Goal: Information Seeking & Learning: Learn about a topic

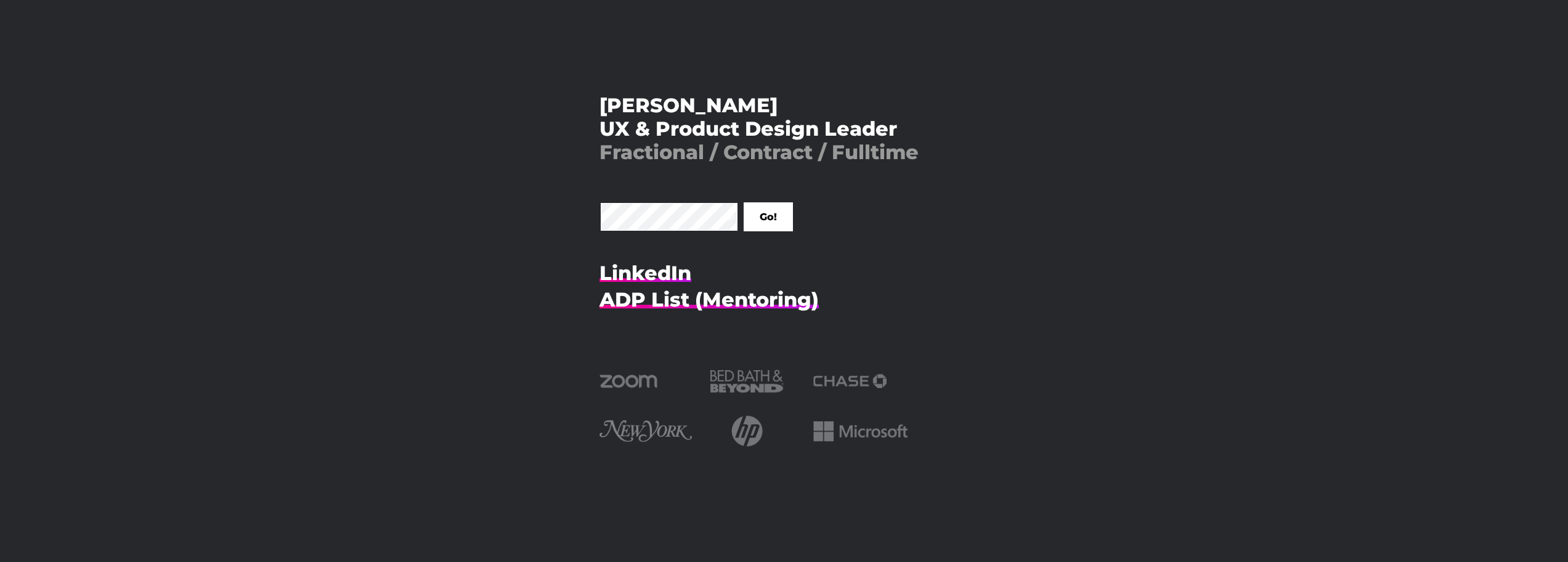
click at [744, 202] on input "Go!" at bounding box center [768, 216] width 49 height 29
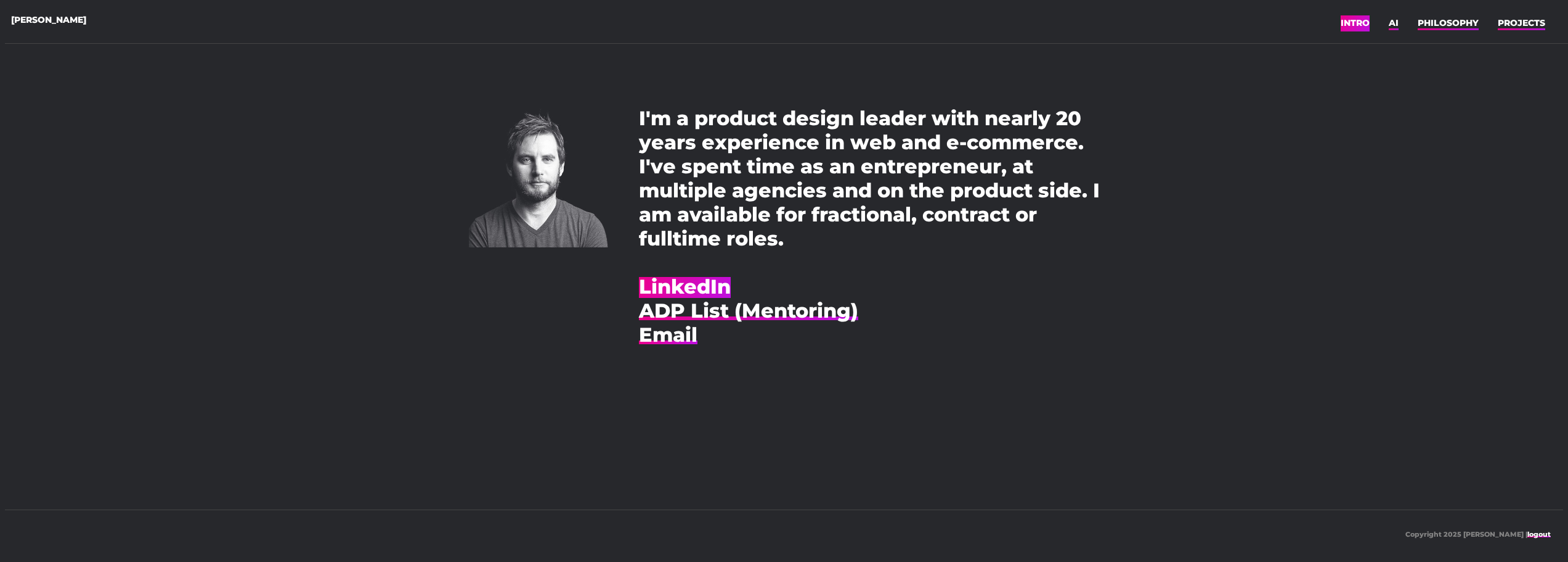
scroll to position [11, 0]
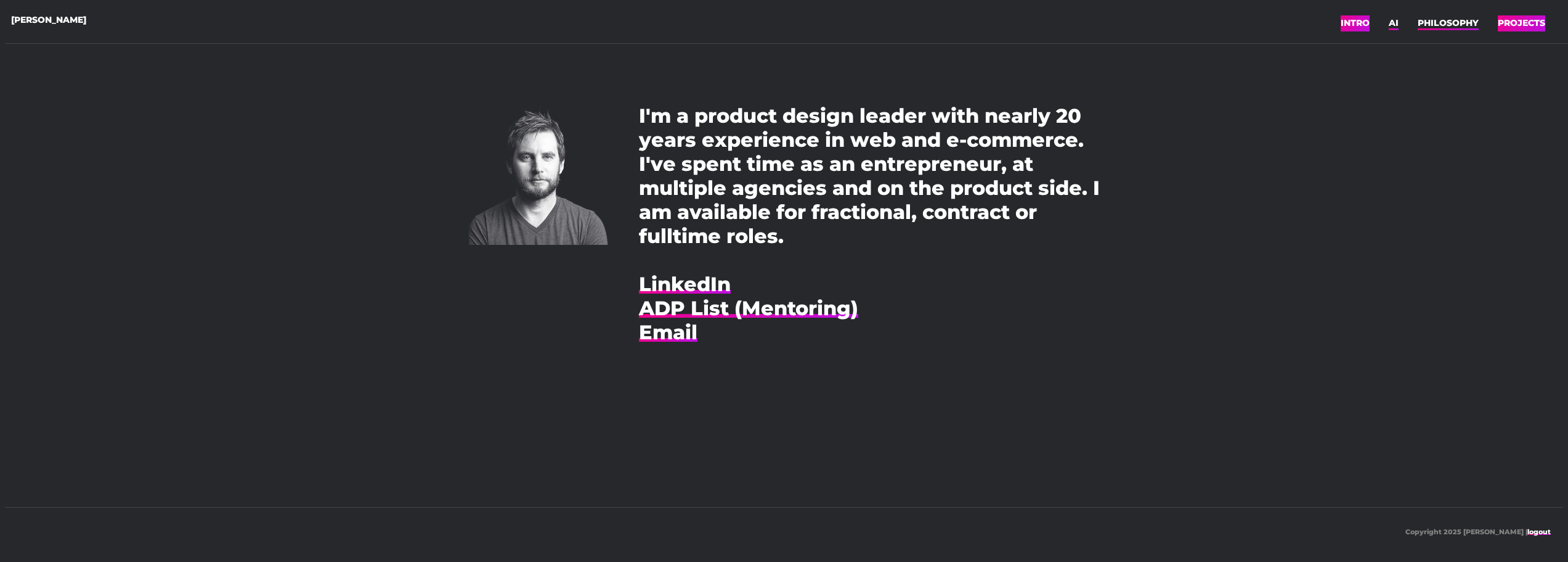
click at [1506, 23] on link "PROJECTS" at bounding box center [1522, 22] width 47 height 18
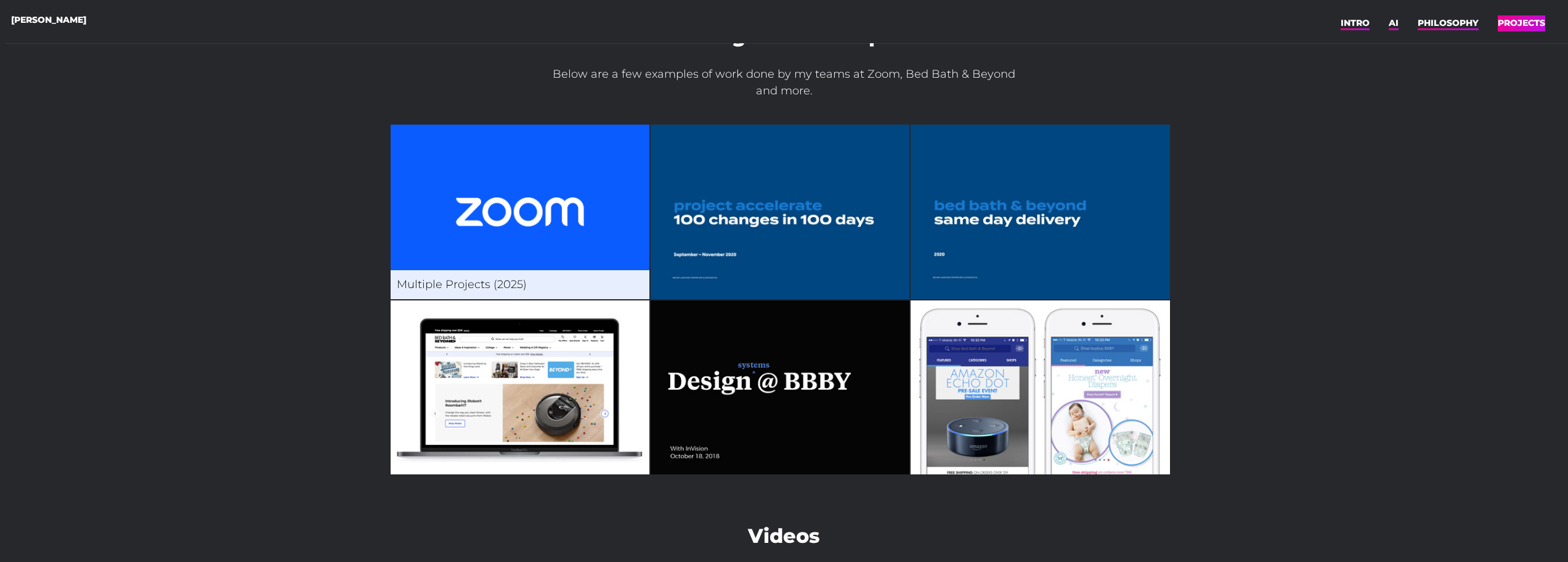
scroll to position [185, 0]
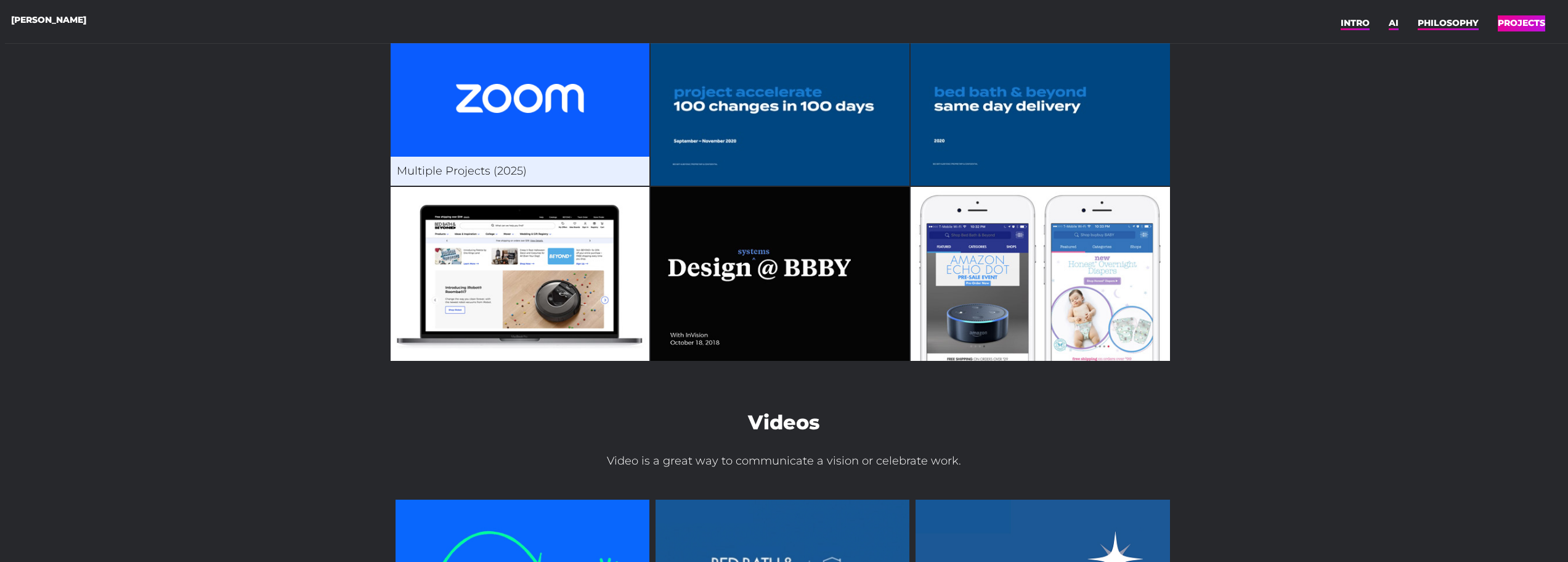
click at [536, 99] on img at bounding box center [520, 98] width 259 height 175
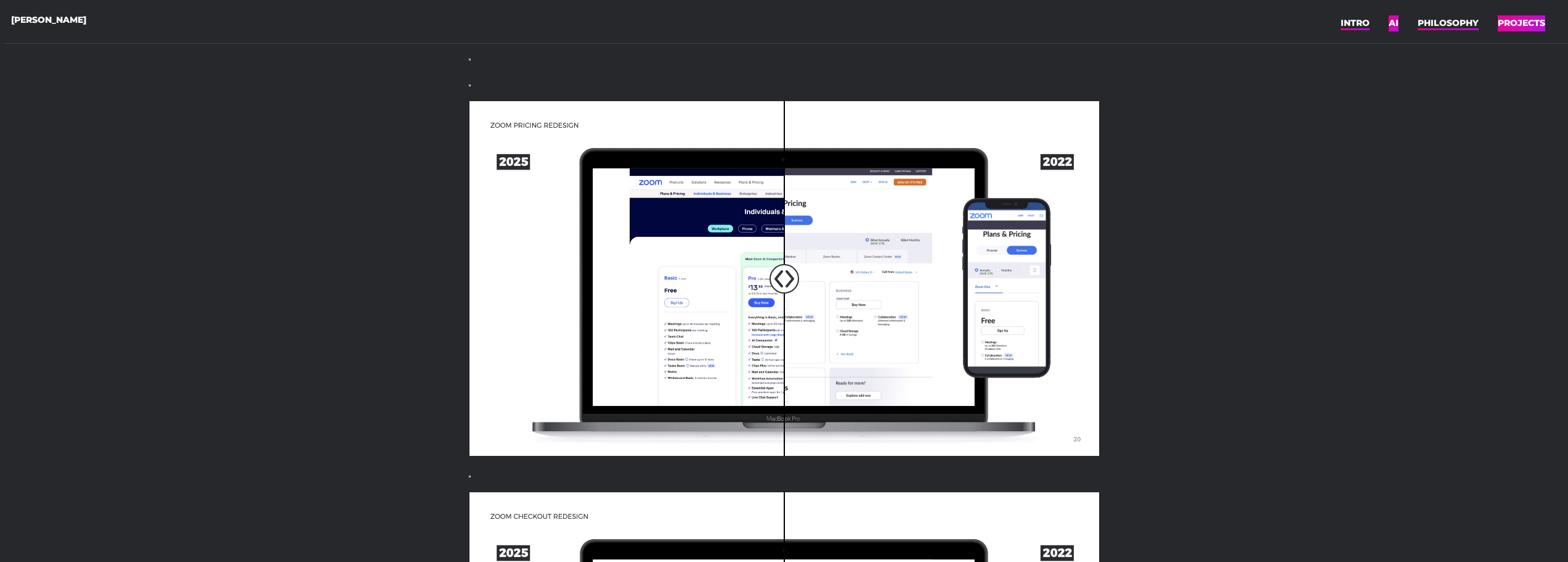
scroll to position [370, 0]
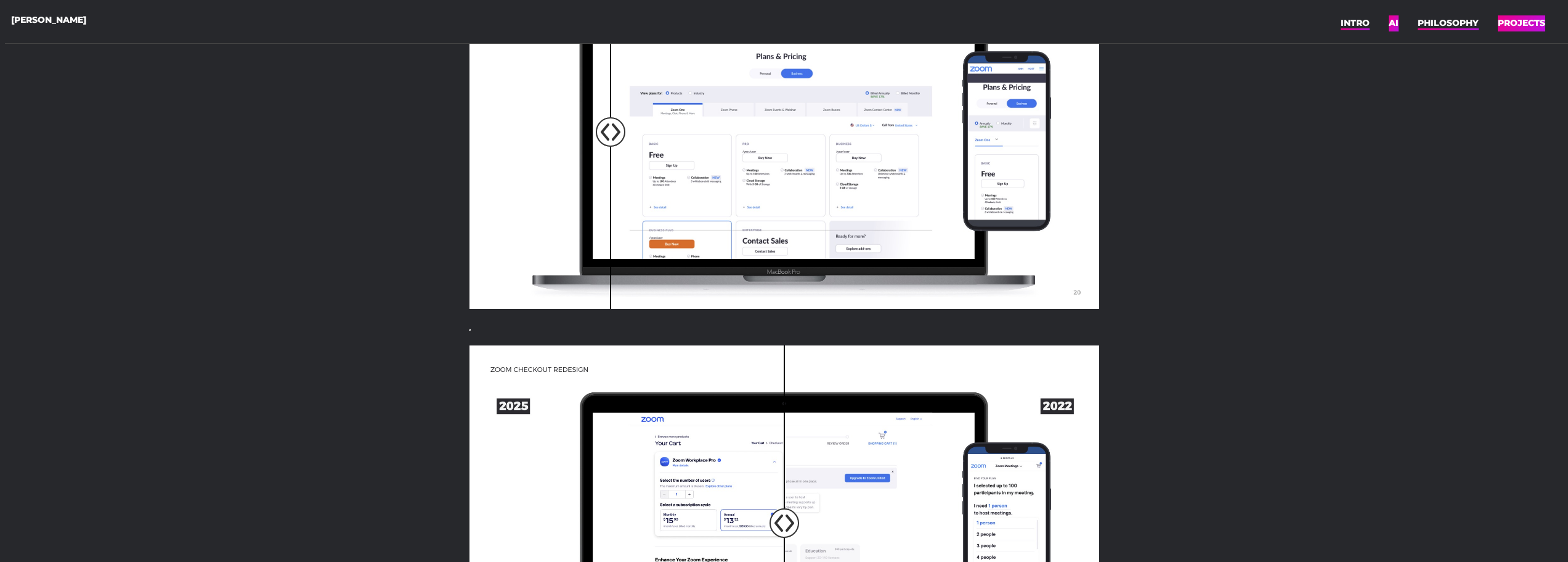
drag, startPoint x: 792, startPoint y: 135, endPoint x: 613, endPoint y: 142, distance: 179.1
click at [613, 142] on input "range" at bounding box center [785, 132] width 649 height 354
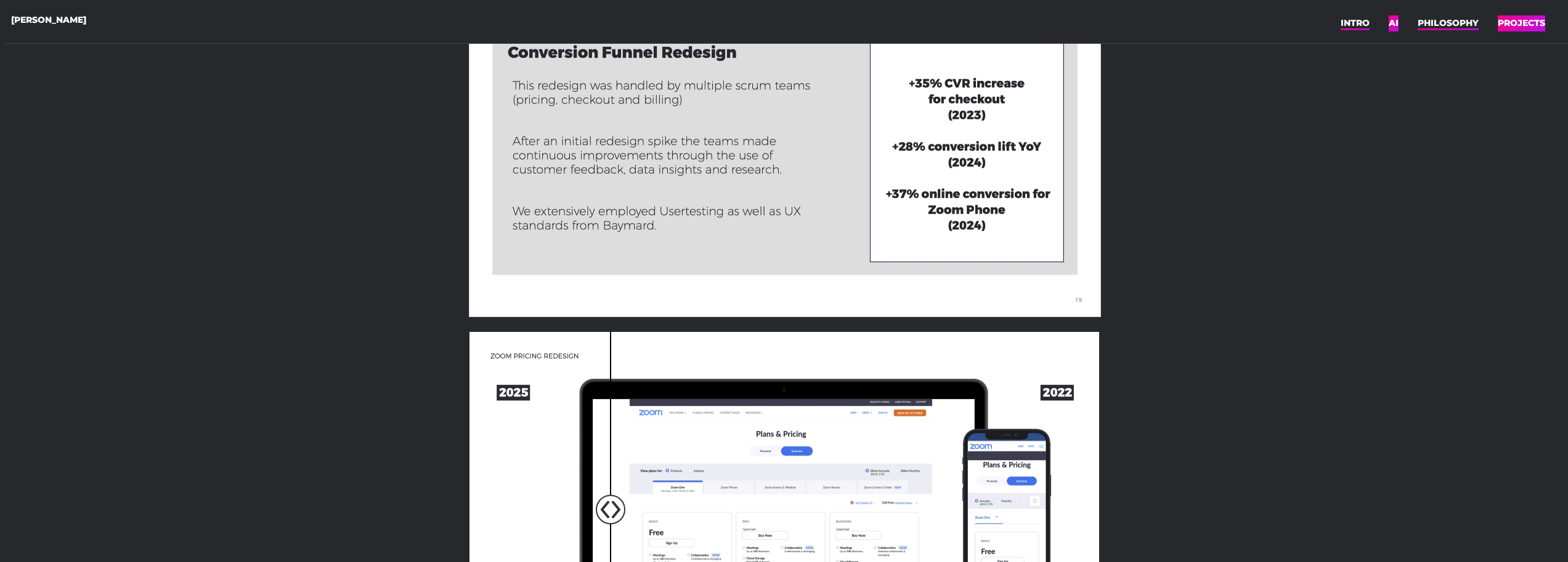
scroll to position [1245, 0]
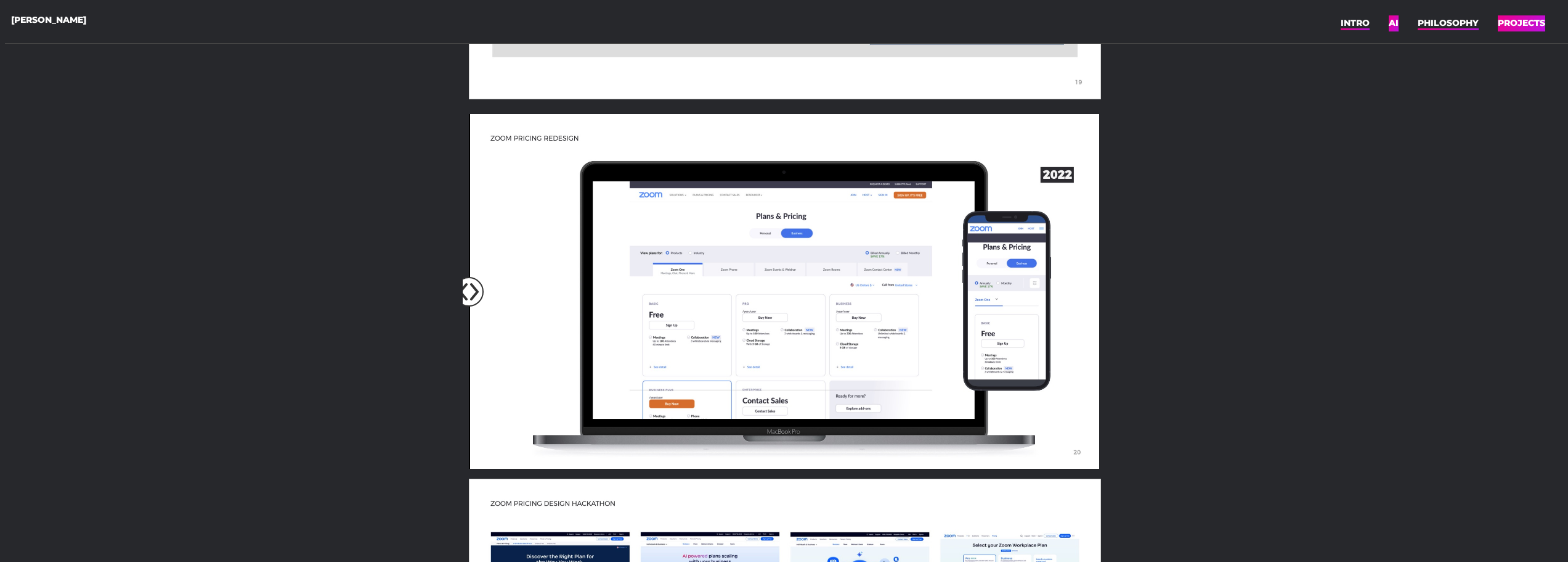
drag, startPoint x: 616, startPoint y: 307, endPoint x: 427, endPoint y: 266, distance: 193.4
type input "0"
click at [461, 269] on input "range" at bounding box center [785, 292] width 649 height 354
click at [390, 256] on div "Zoom 2025 I joined Zoom at the tail end of the pandemic. The company had grown …" at bounding box center [784, 246] width 1558 height 2972
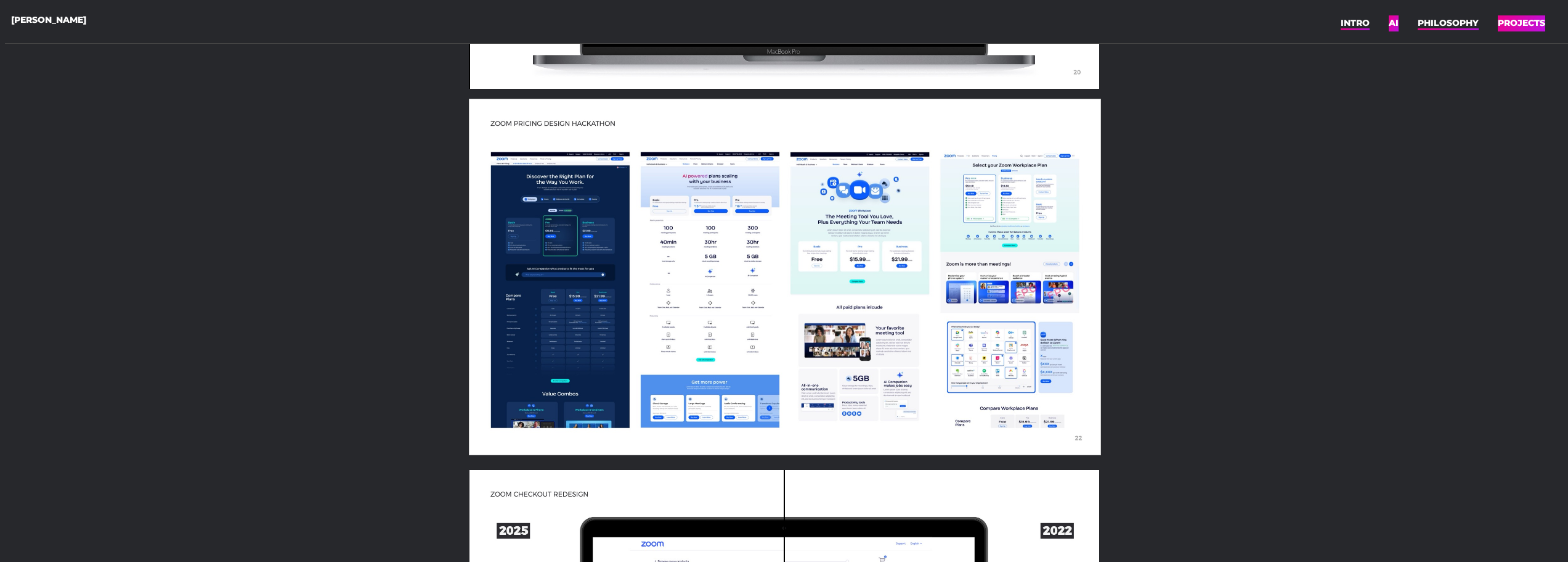
scroll to position [1738, 0]
